Goal: Information Seeking & Learning: Check status

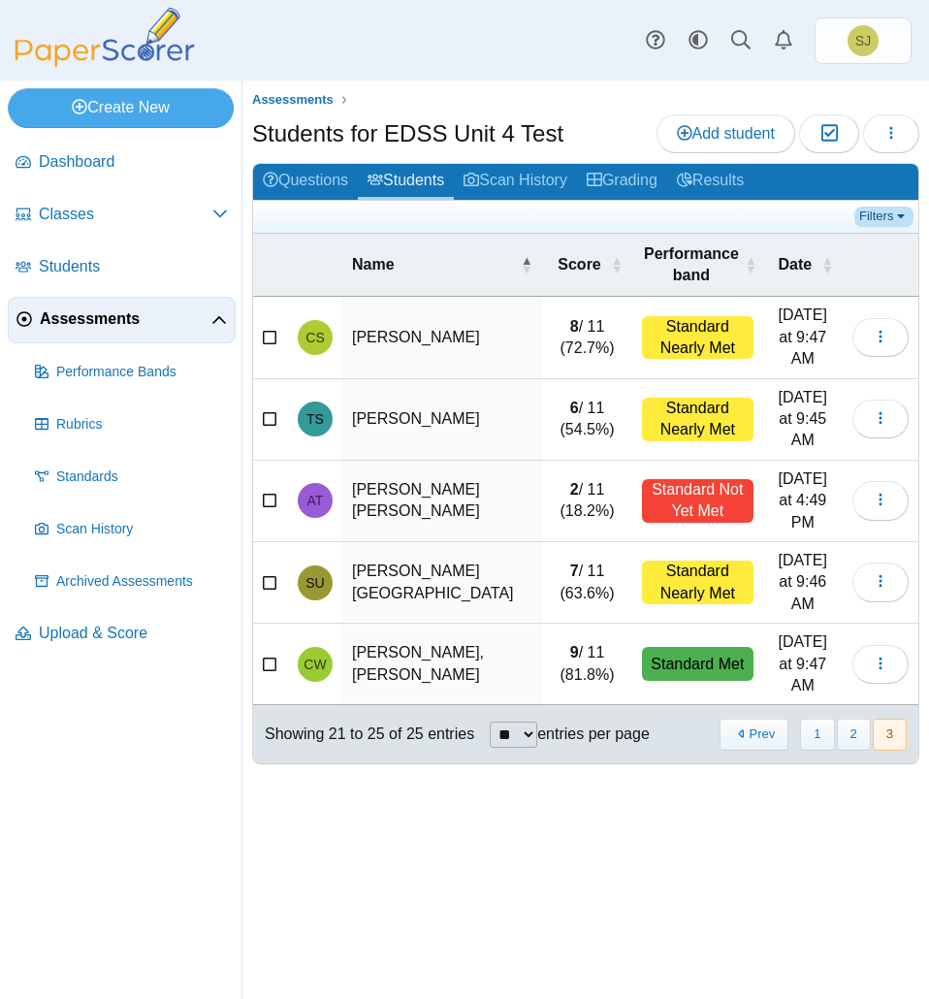
click at [882, 218] on link "Filters" at bounding box center [883, 216] width 59 height 19
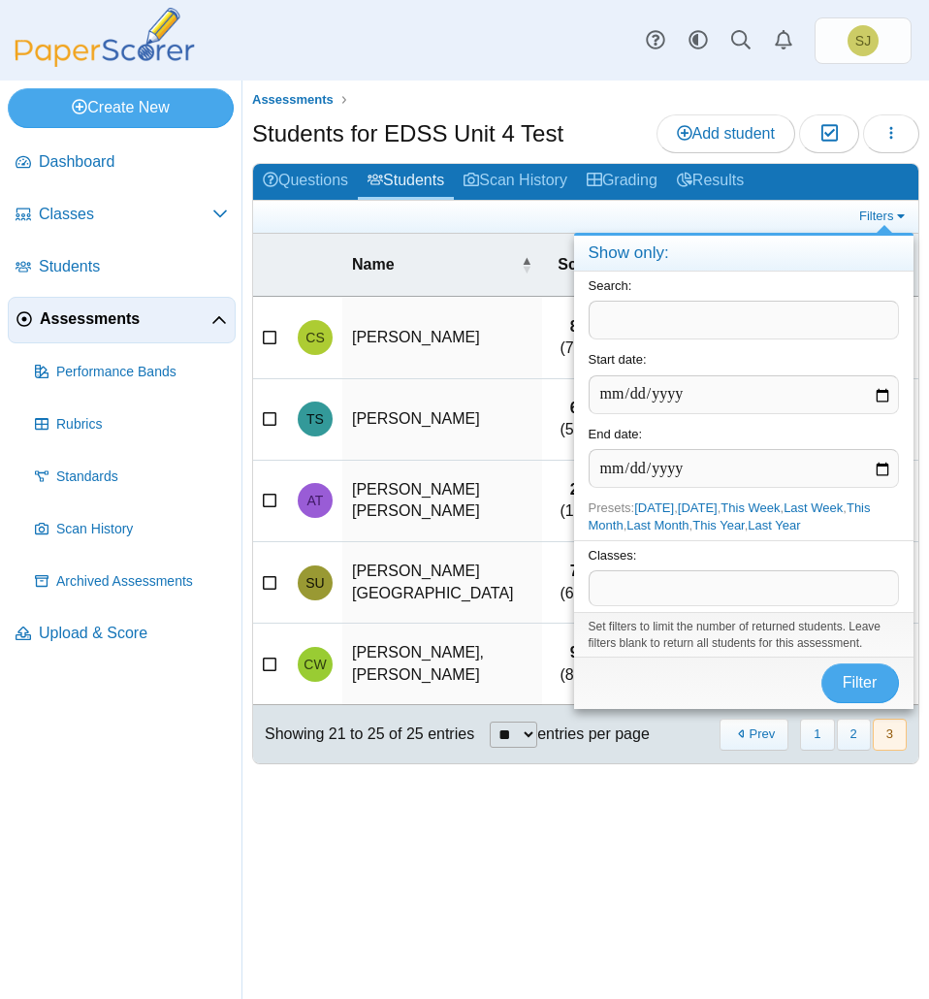
click at [717, 588] on span at bounding box center [743, 587] width 308 height 33
click at [643, 320] on input "text" at bounding box center [744, 320] width 310 height 39
click at [380, 691] on div "Assessments Students for EDSS Unit 4 Test Add student Moderation 0 Loading…" at bounding box center [585, 539] width 686 height 918
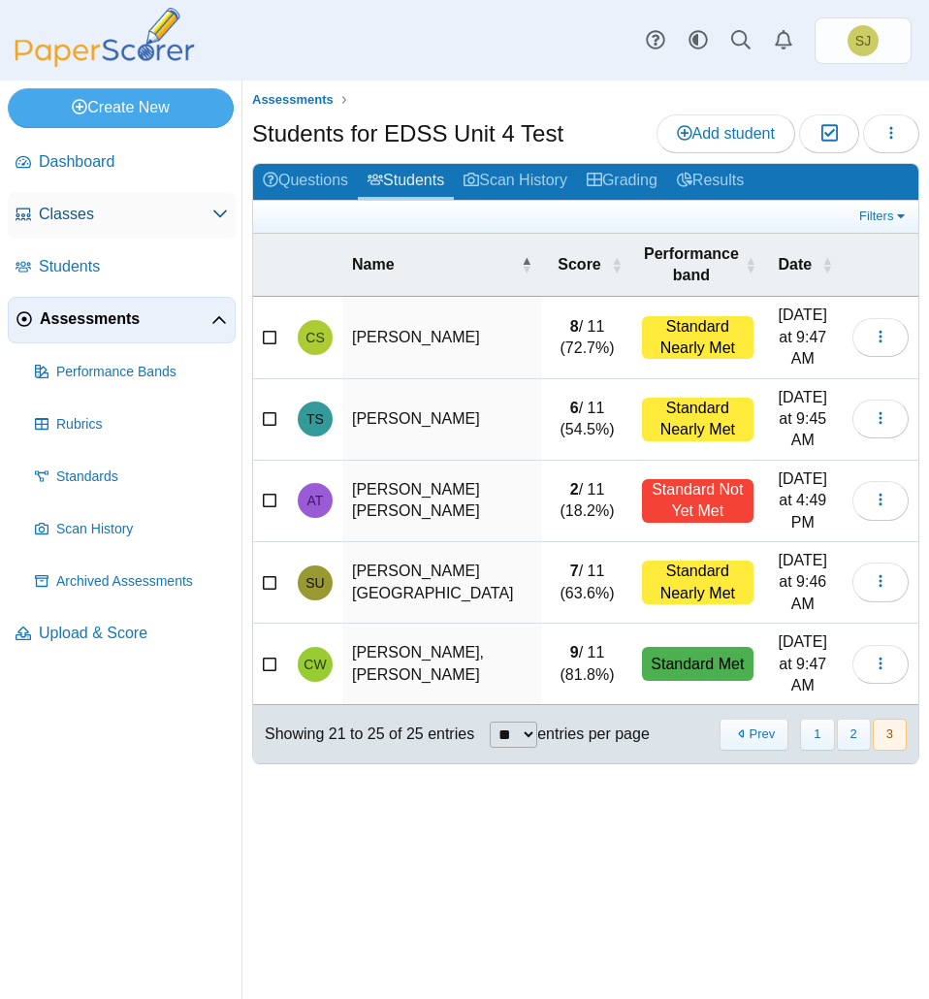
click at [120, 211] on span "Classes" at bounding box center [126, 214] width 174 height 21
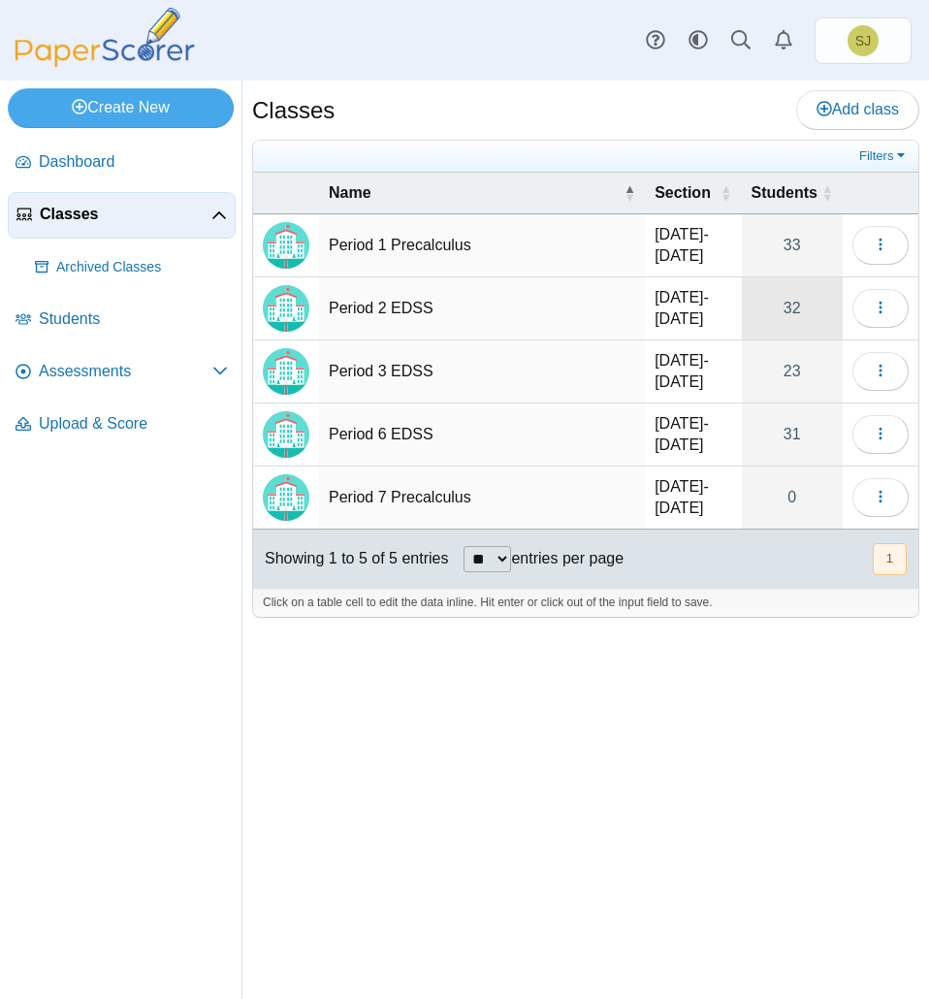
click at [803, 309] on link "32" at bounding box center [792, 308] width 101 height 62
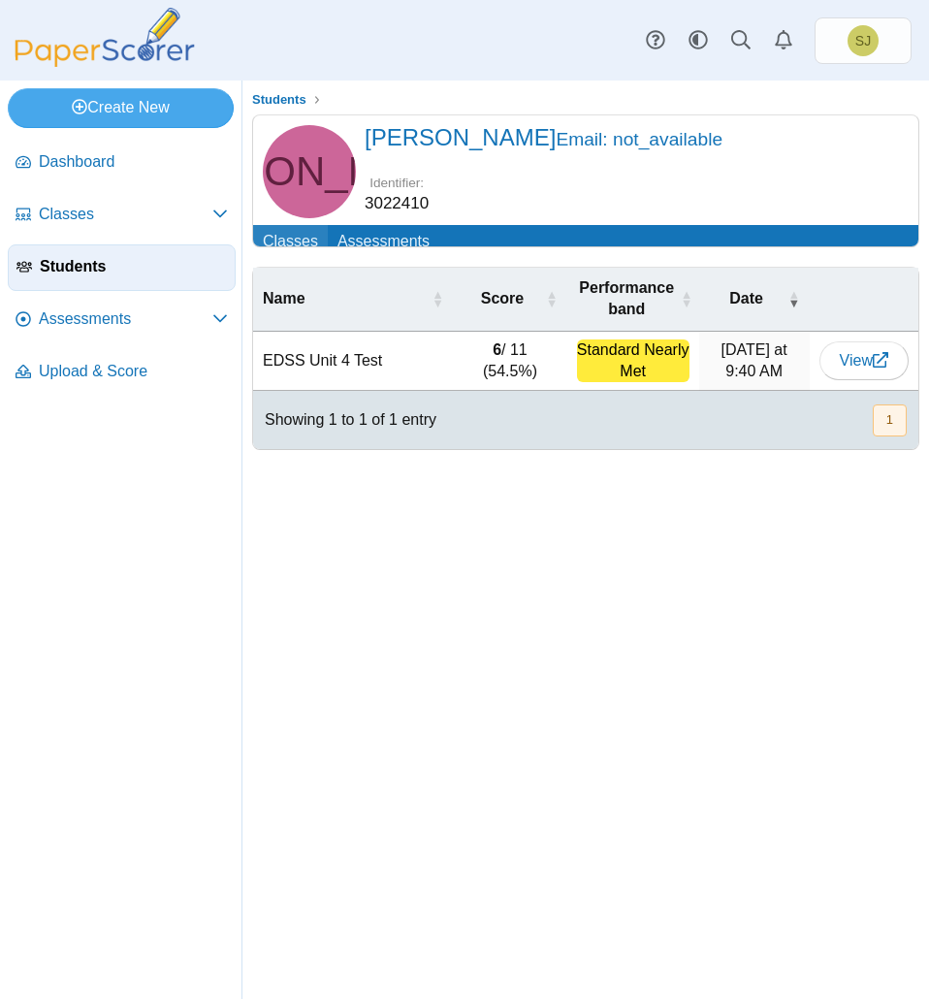
click at [294, 242] on link "Classes" at bounding box center [290, 243] width 75 height 36
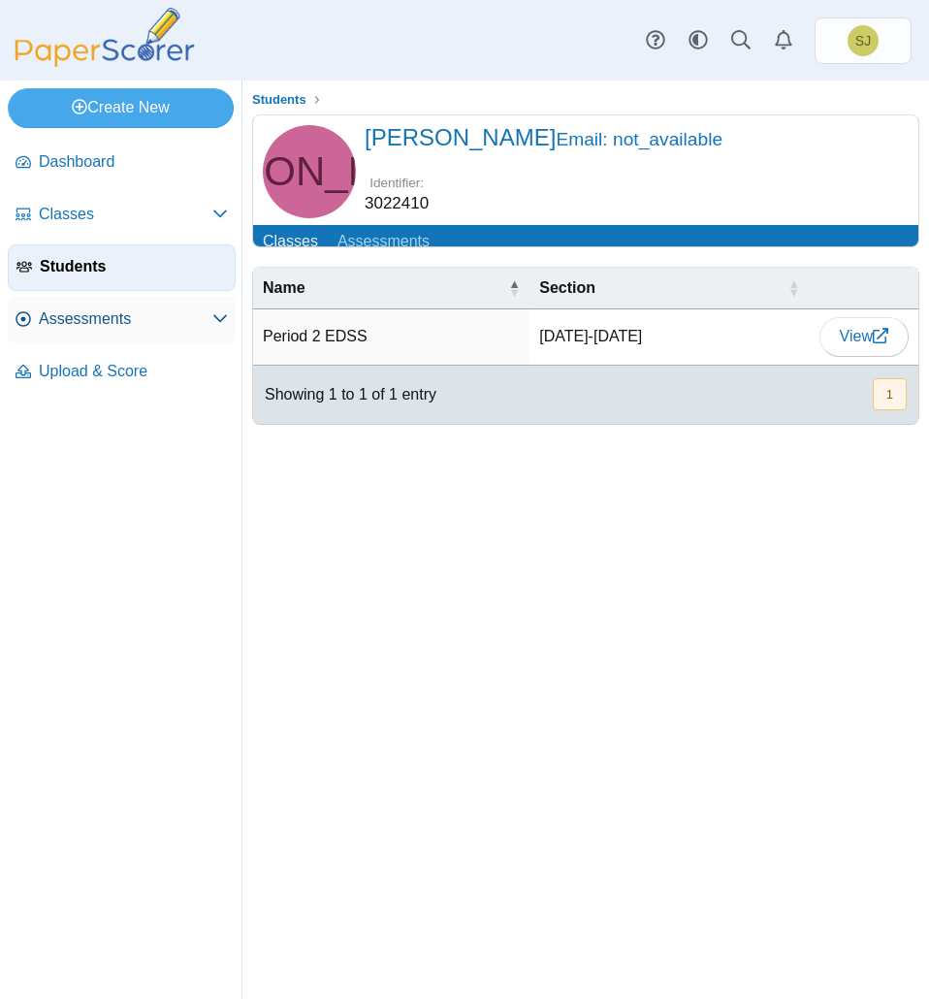
click at [94, 323] on span "Assessments" at bounding box center [126, 318] width 174 height 21
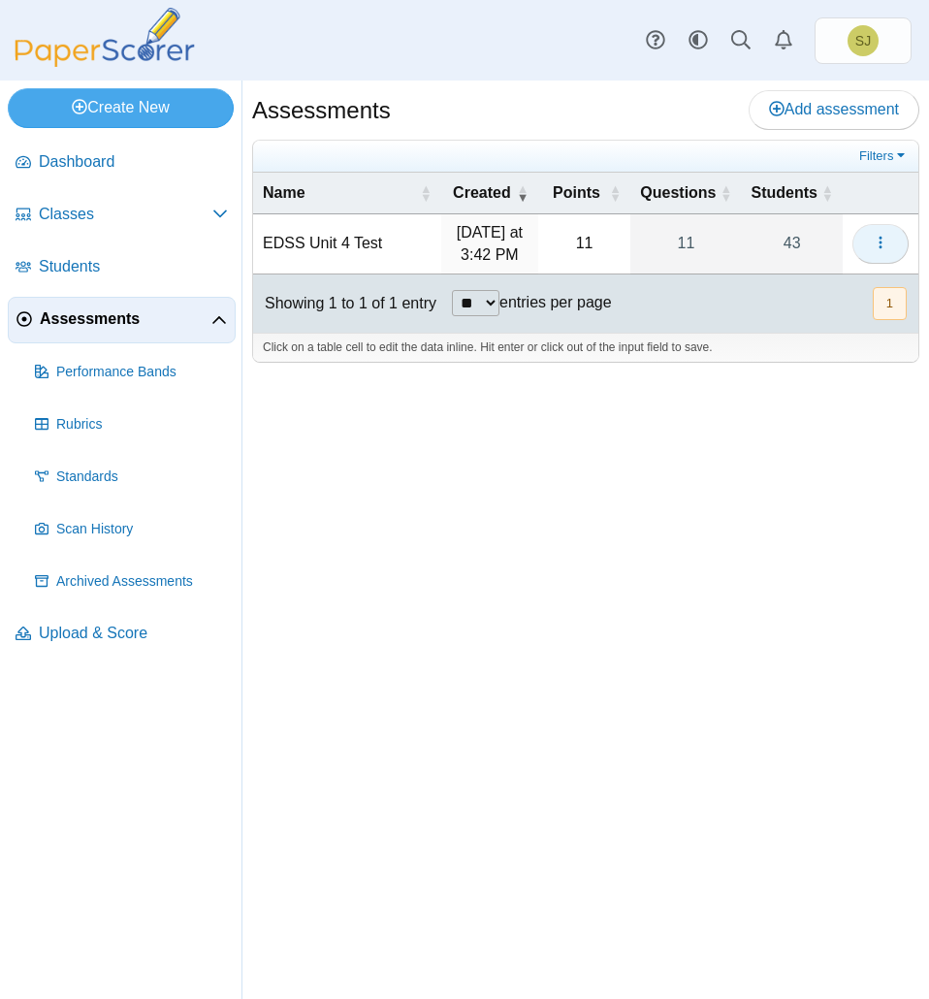
click at [875, 248] on icon "button" at bounding box center [881, 243] width 16 height 16
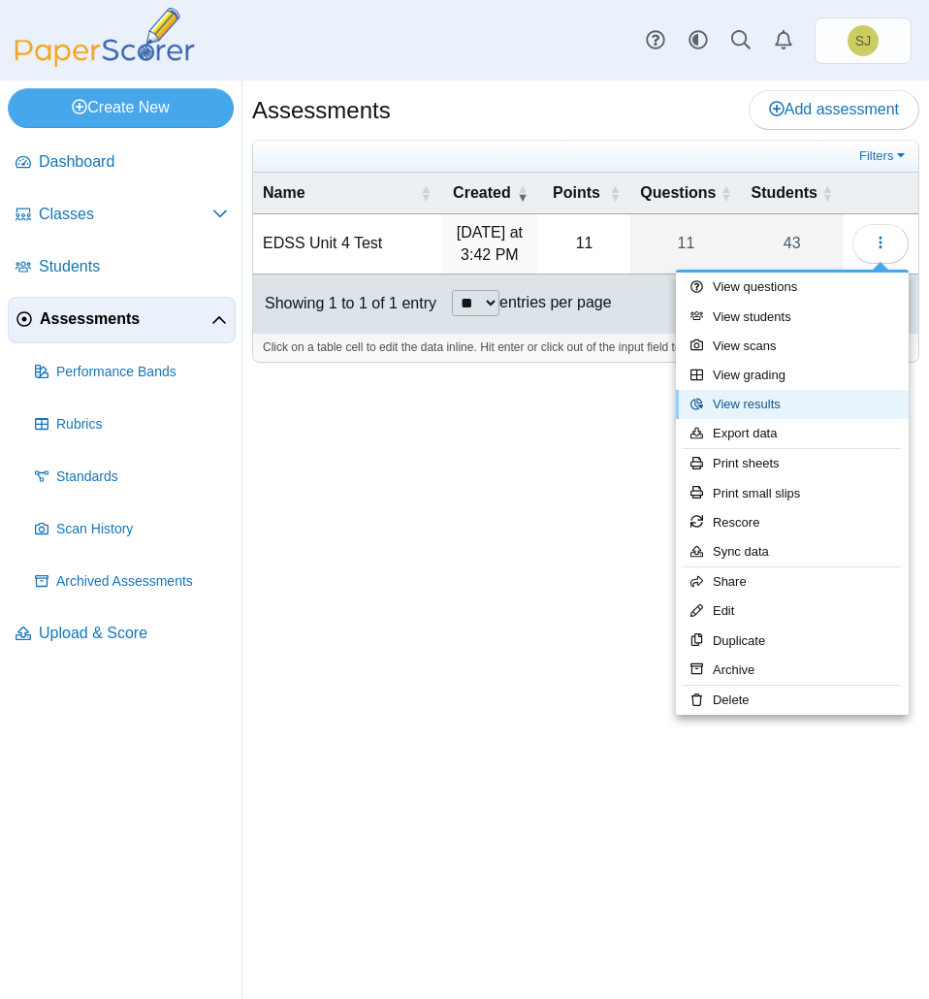
click at [835, 402] on link "View results" at bounding box center [792, 404] width 233 height 29
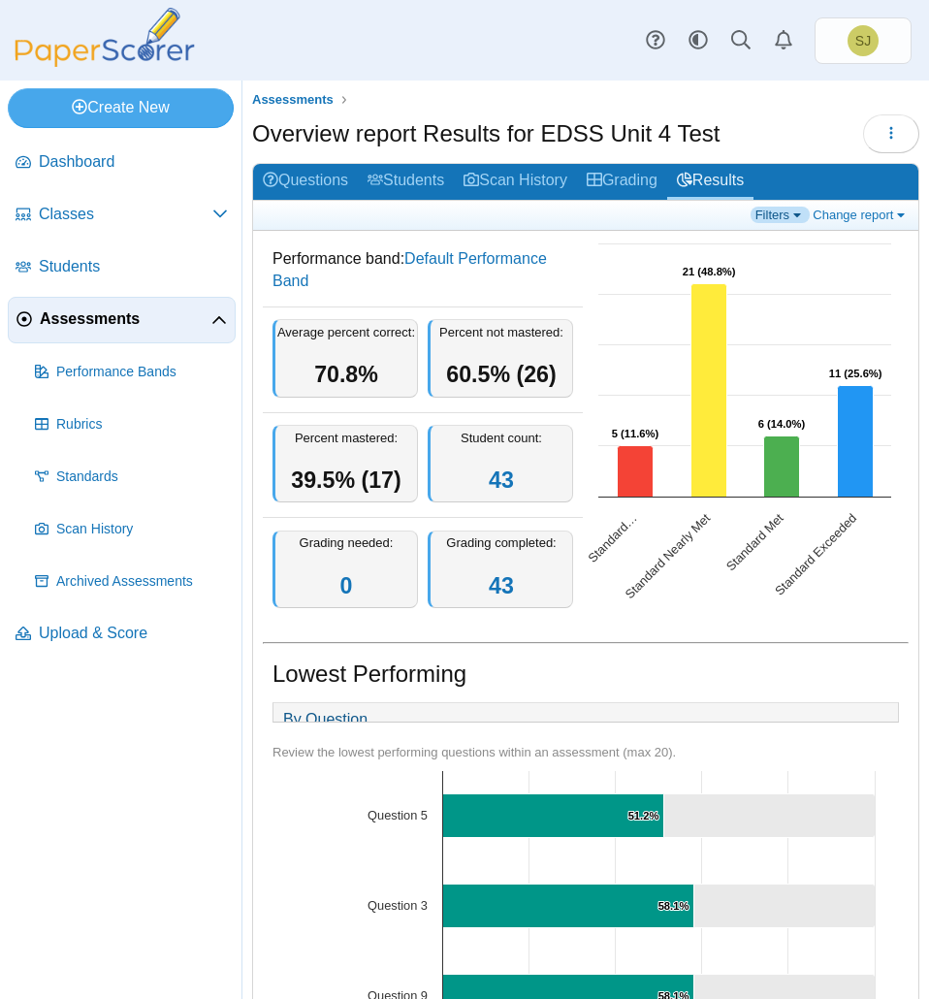
click at [756, 210] on link "Filters" at bounding box center [779, 215] width 59 height 16
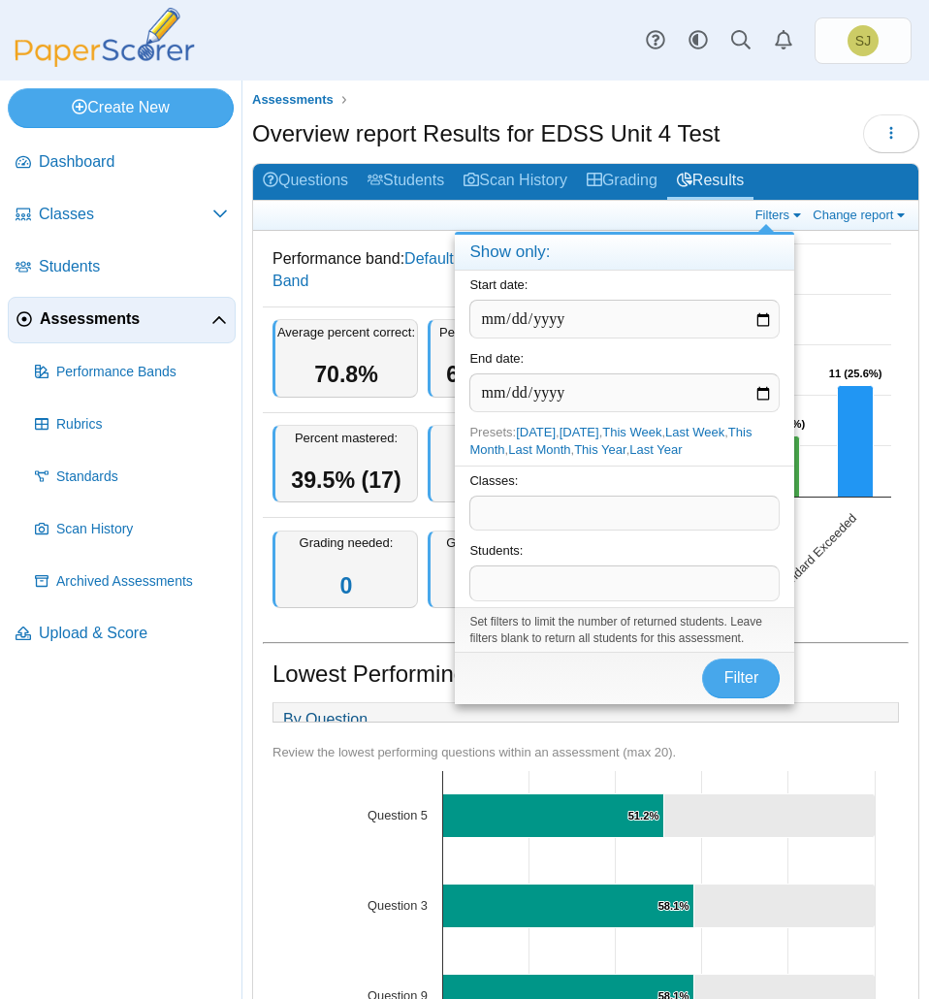
click at [619, 519] on span at bounding box center [624, 512] width 308 height 33
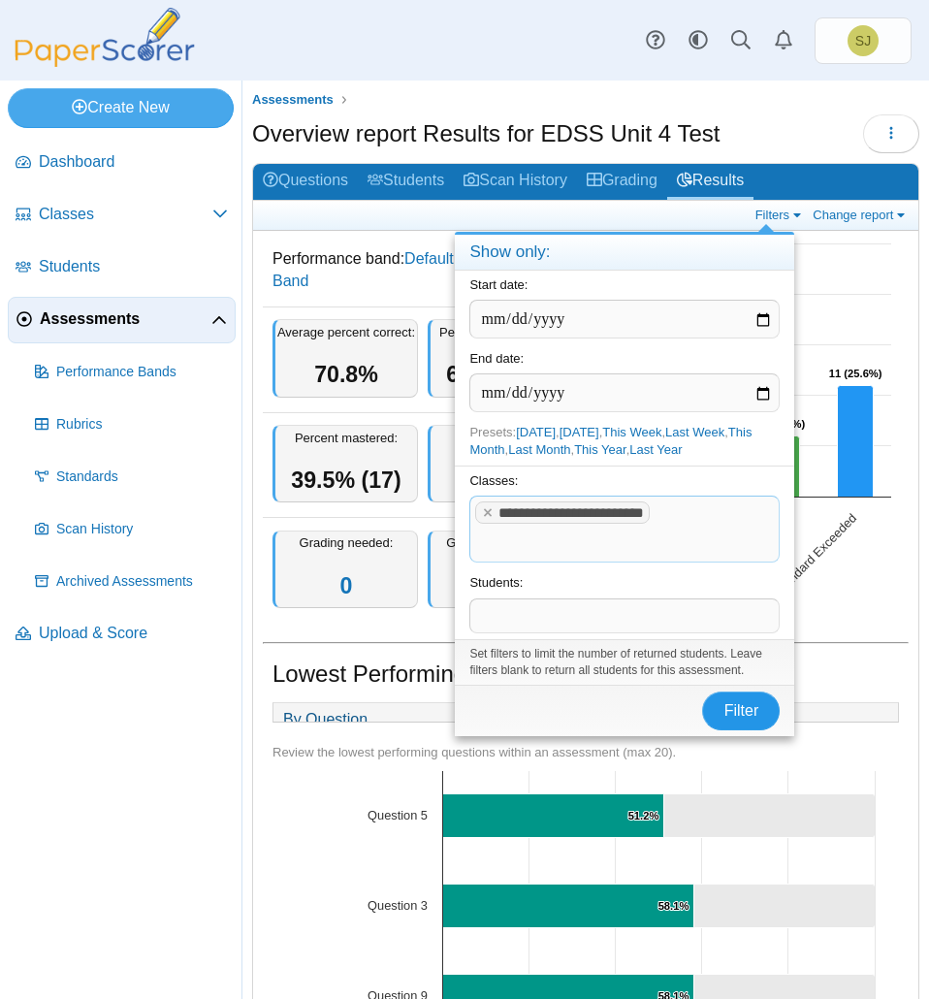
click at [751, 714] on span "Filter" at bounding box center [741, 710] width 35 height 16
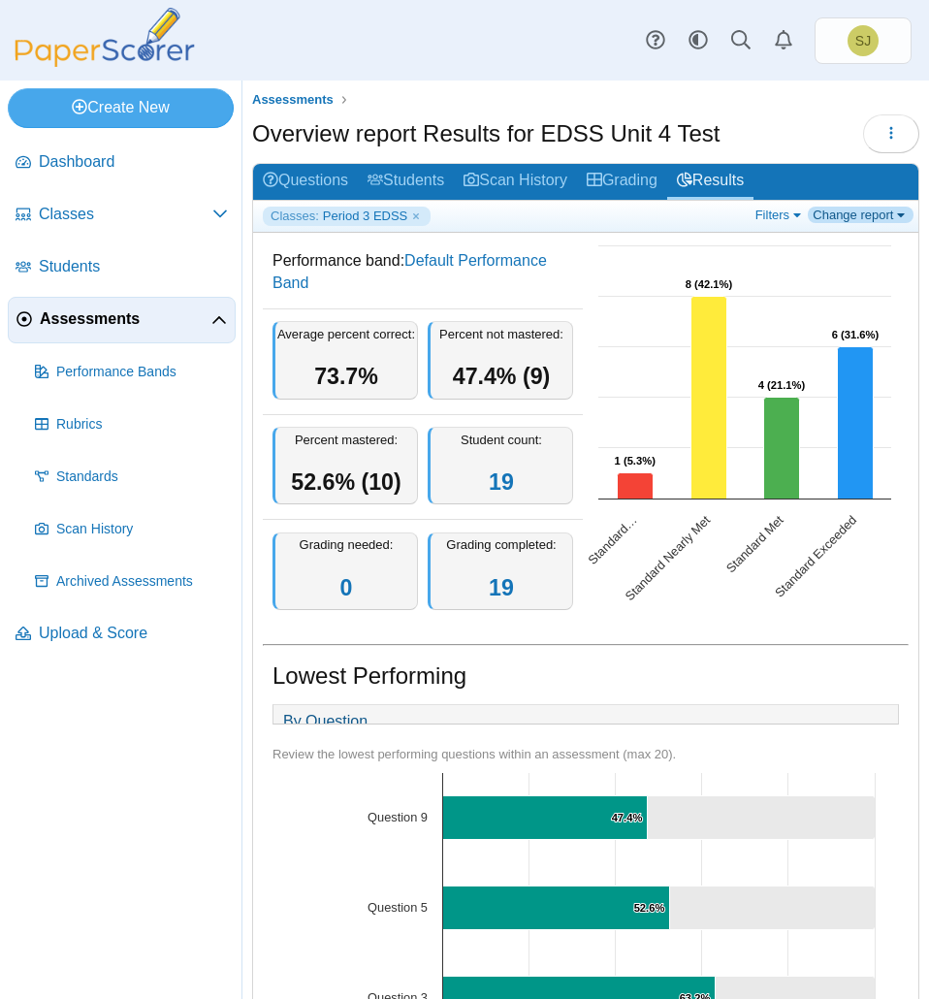
click at [835, 210] on link "Change report" at bounding box center [861, 215] width 106 height 16
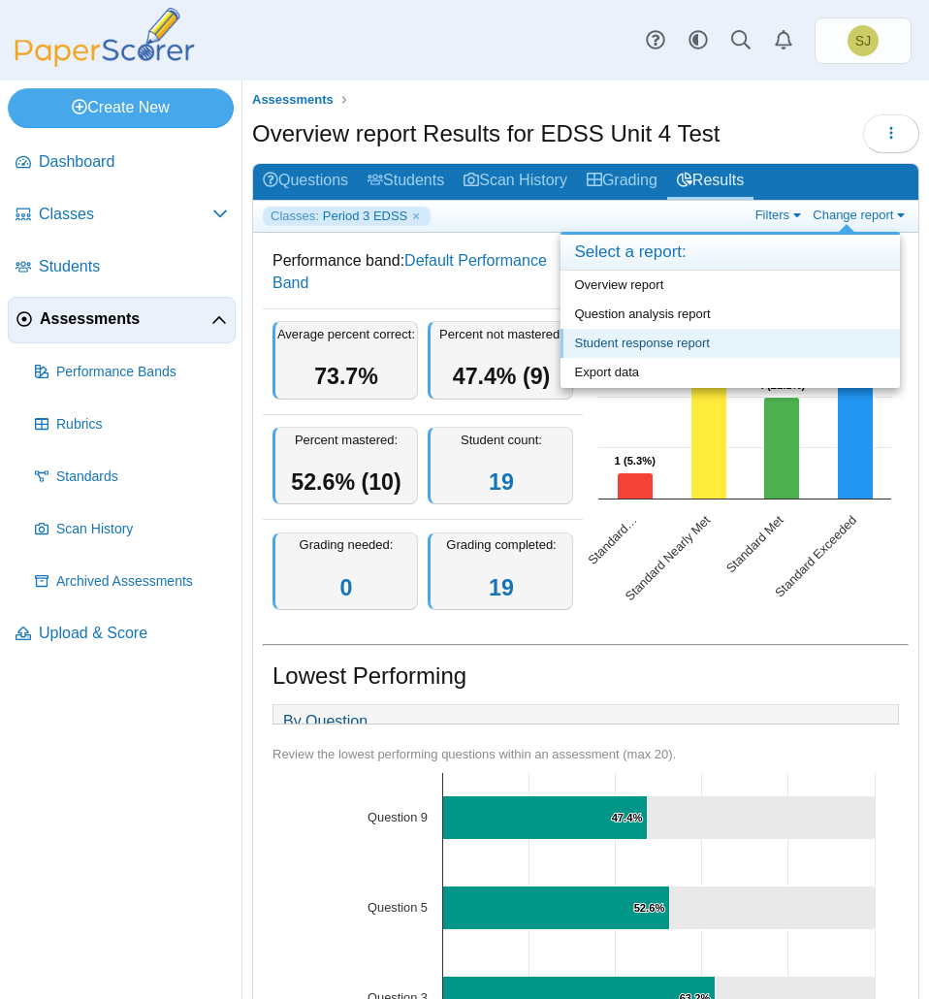
click at [769, 339] on link "Student response report" at bounding box center [729, 343] width 339 height 29
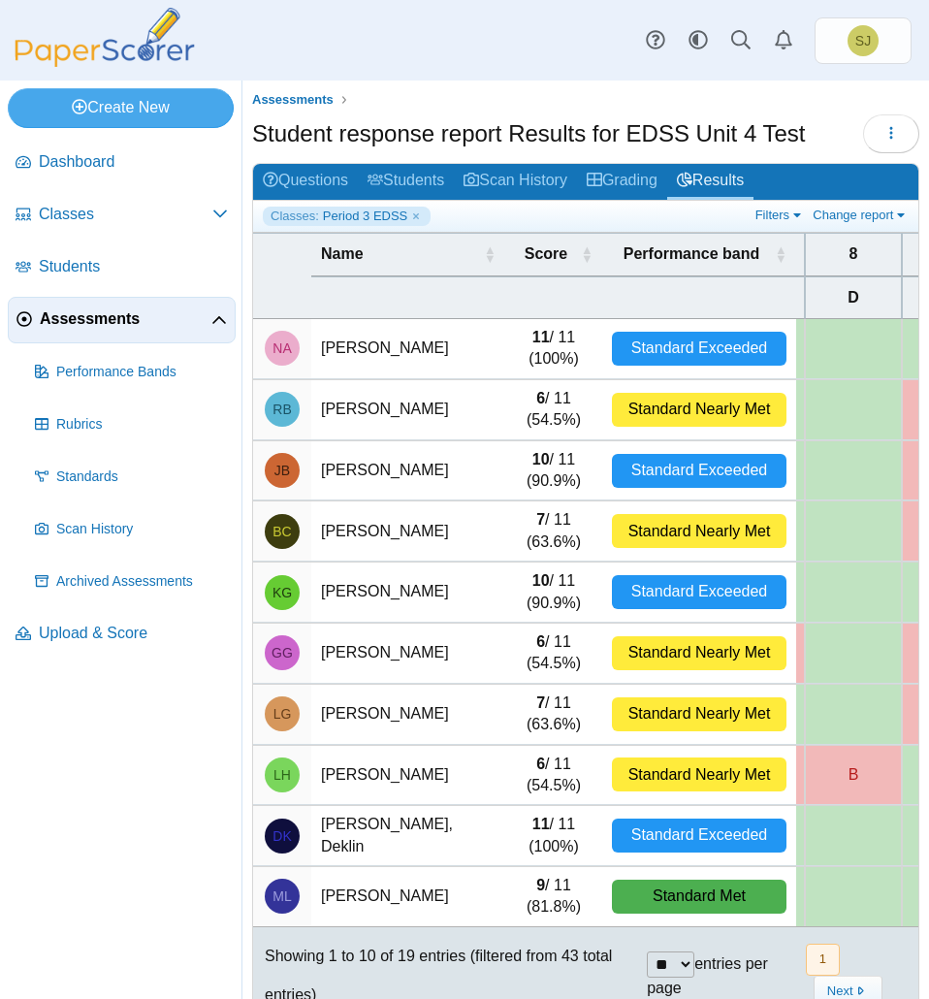
scroll to position [0, 959]
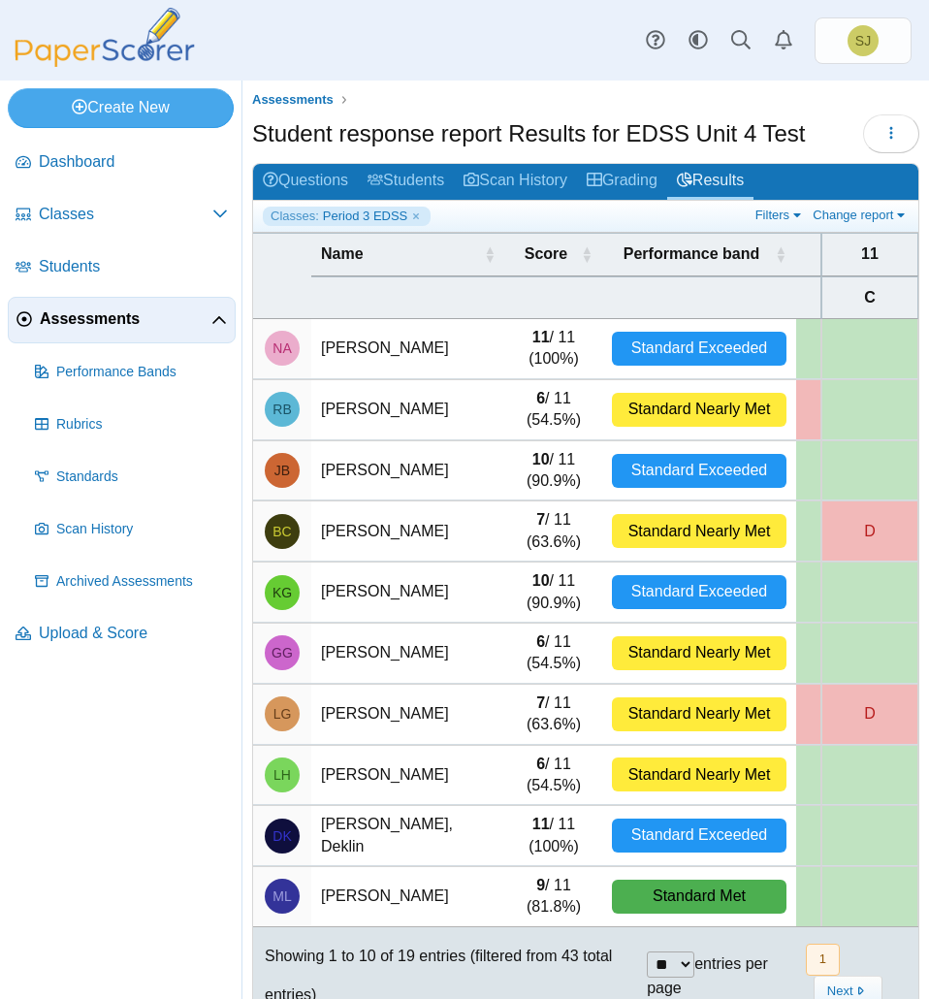
click at [470, 581] on td "Grant, Kiarah" at bounding box center [408, 591] width 194 height 61
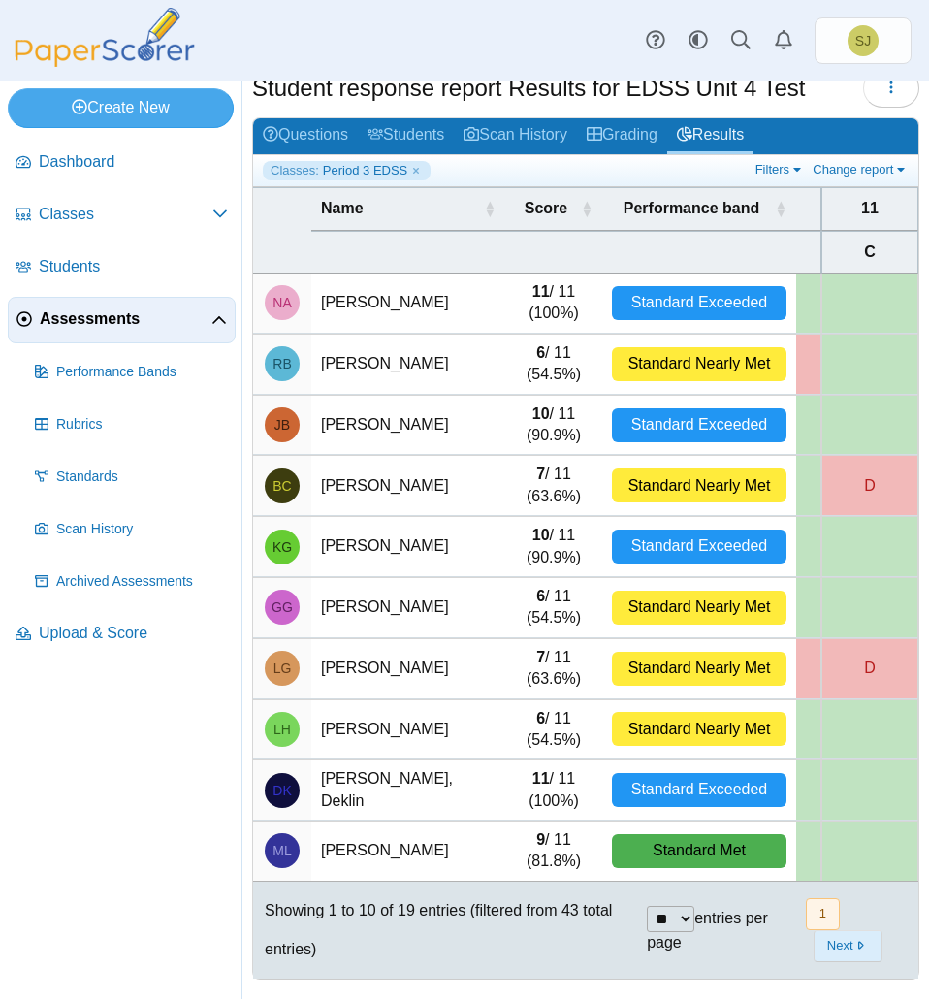
click at [838, 943] on button "Next" at bounding box center [847, 946] width 69 height 32
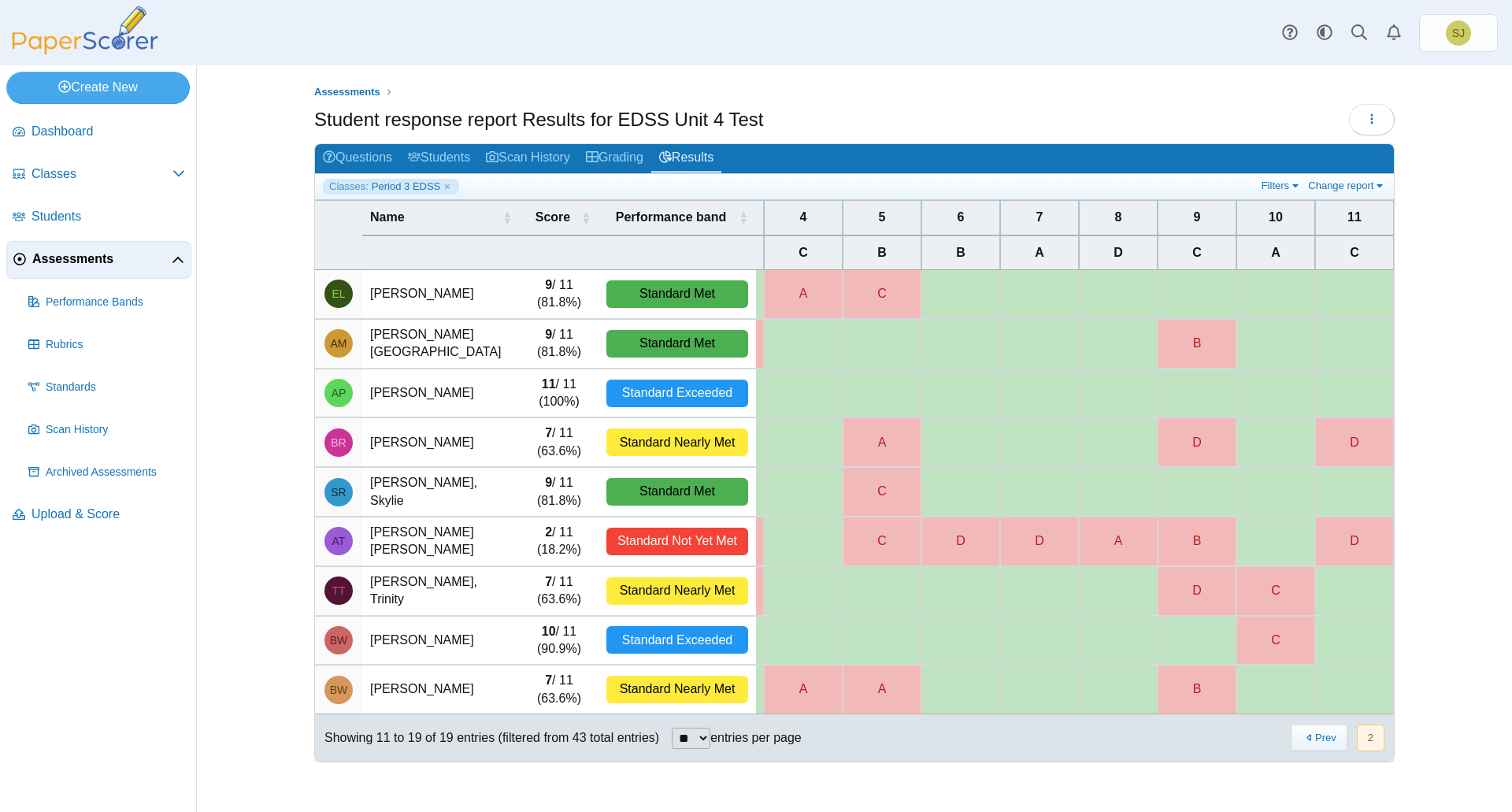
scroll to position [0, 228]
